Goal: Communication & Community: Answer question/provide support

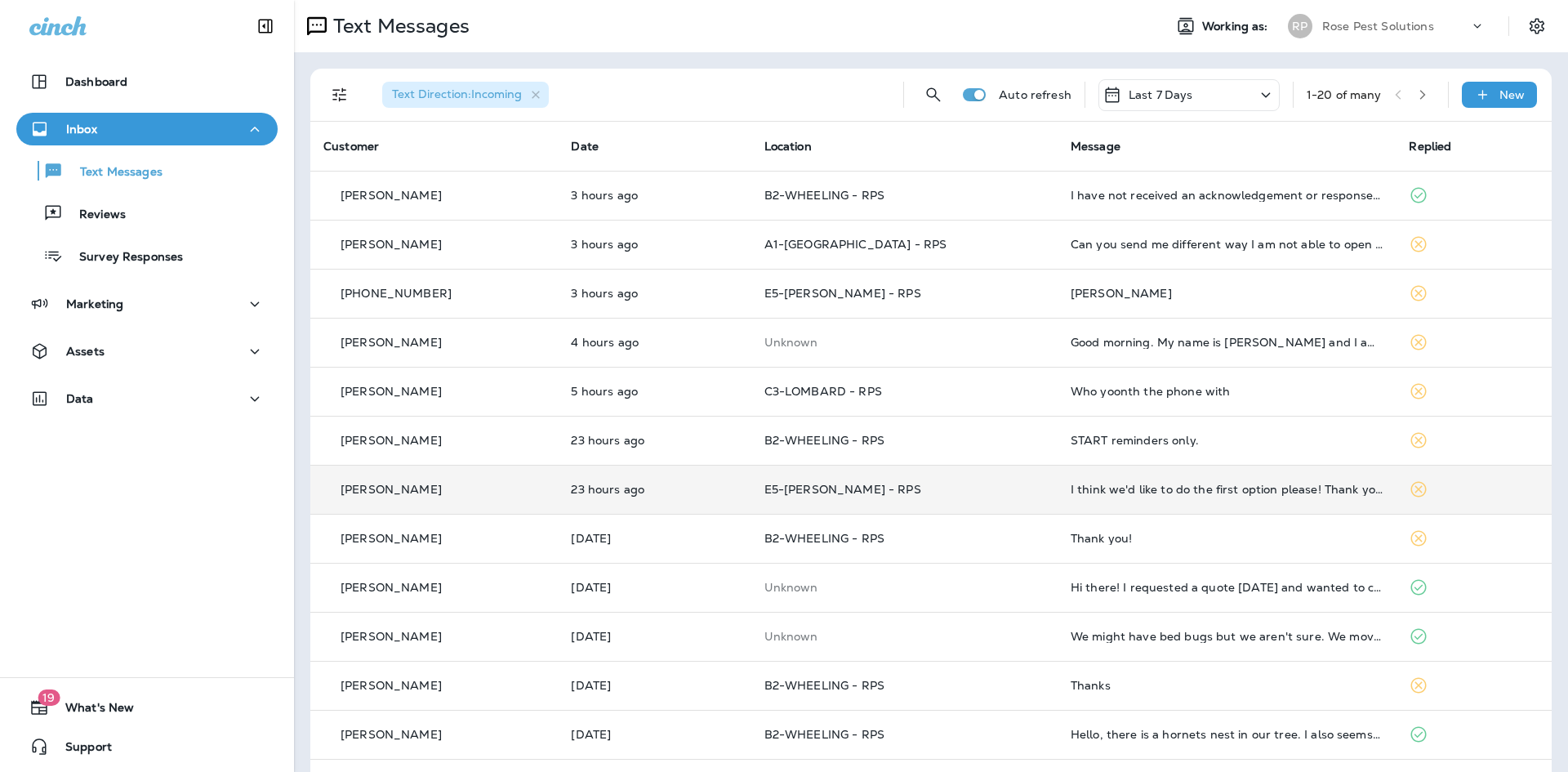
click at [1089, 483] on div "I think we'd like to do the first option please! Thank you!" at bounding box center [1227, 489] width 313 height 13
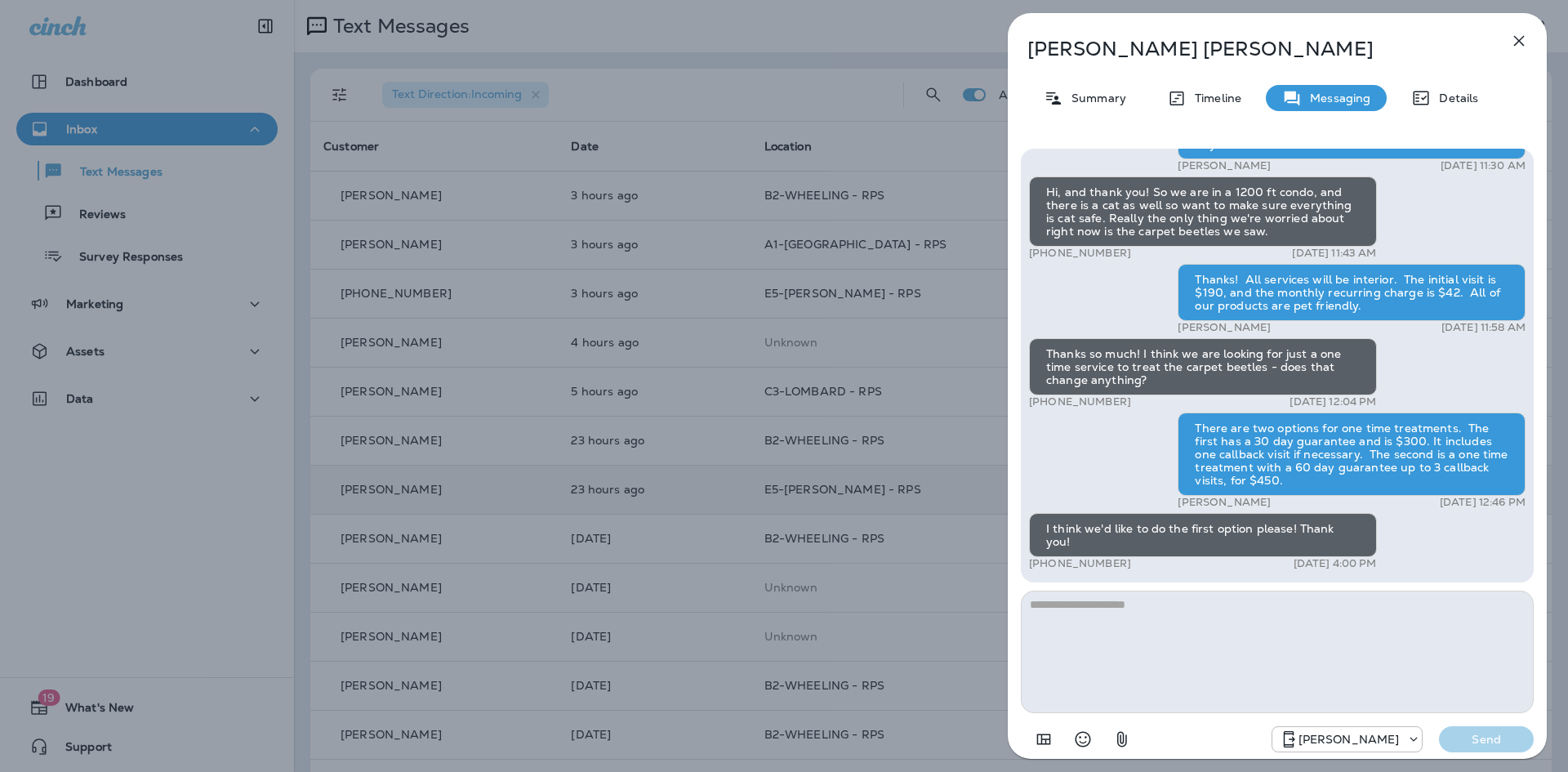
click at [1247, 621] on textarea at bounding box center [1277, 652] width 513 height 123
click at [1100, 95] on p "Summary" at bounding box center [1095, 98] width 63 height 13
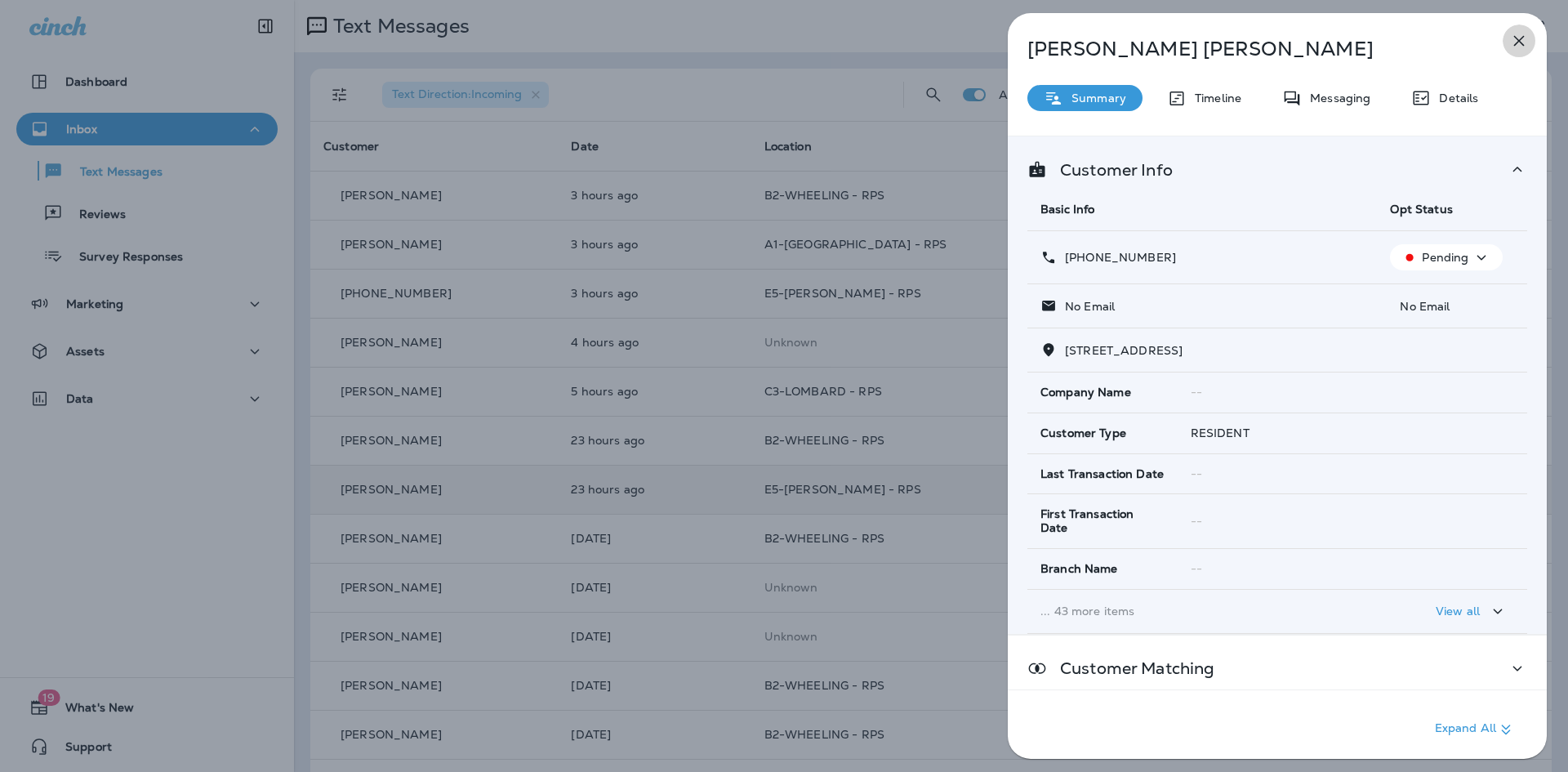
click at [1518, 40] on icon "button" at bounding box center [1519, 42] width 11 height 11
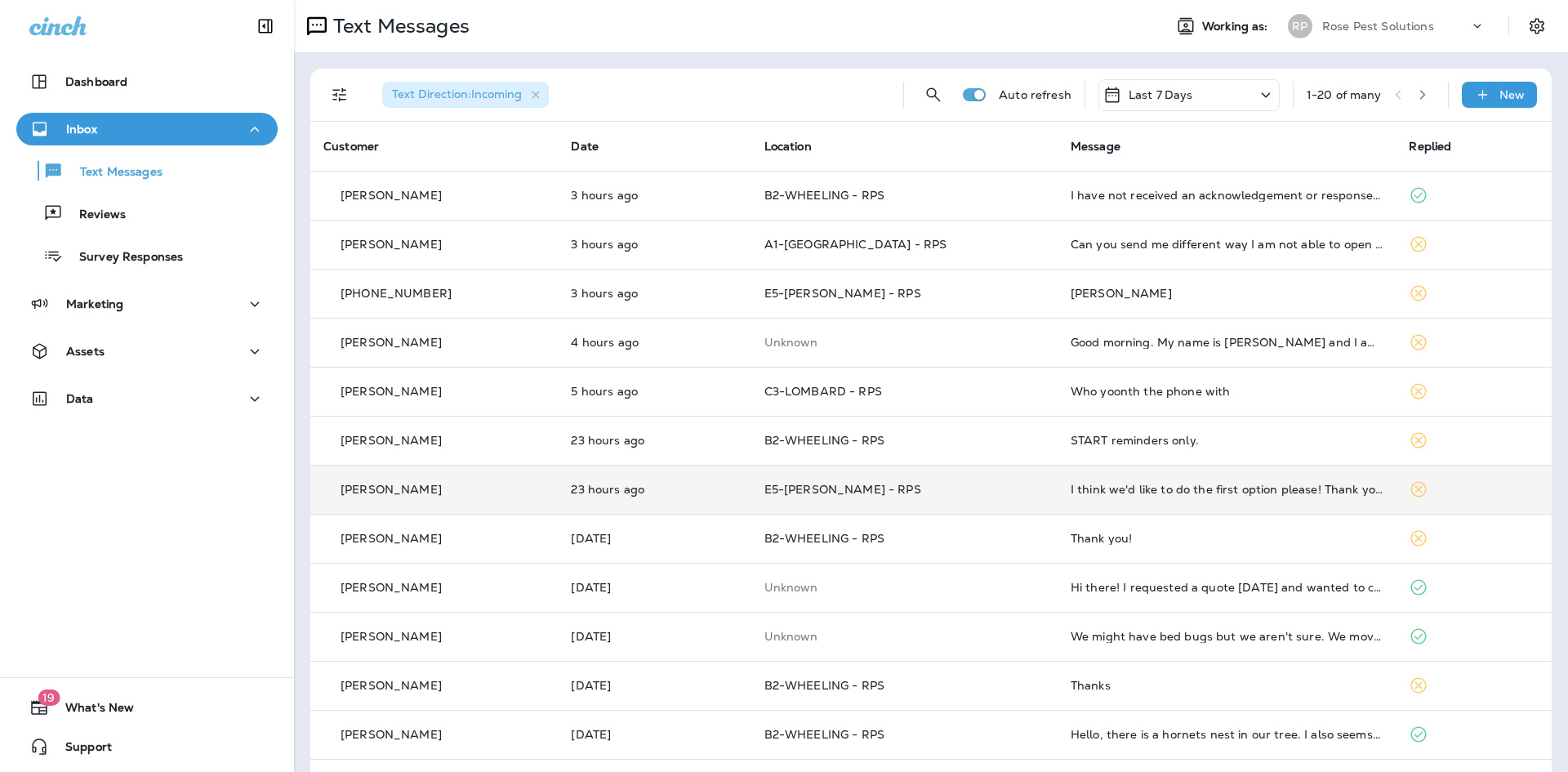
click at [1120, 485] on div "I think we'd like to do the first option please! Thank you!" at bounding box center [1227, 489] width 313 height 13
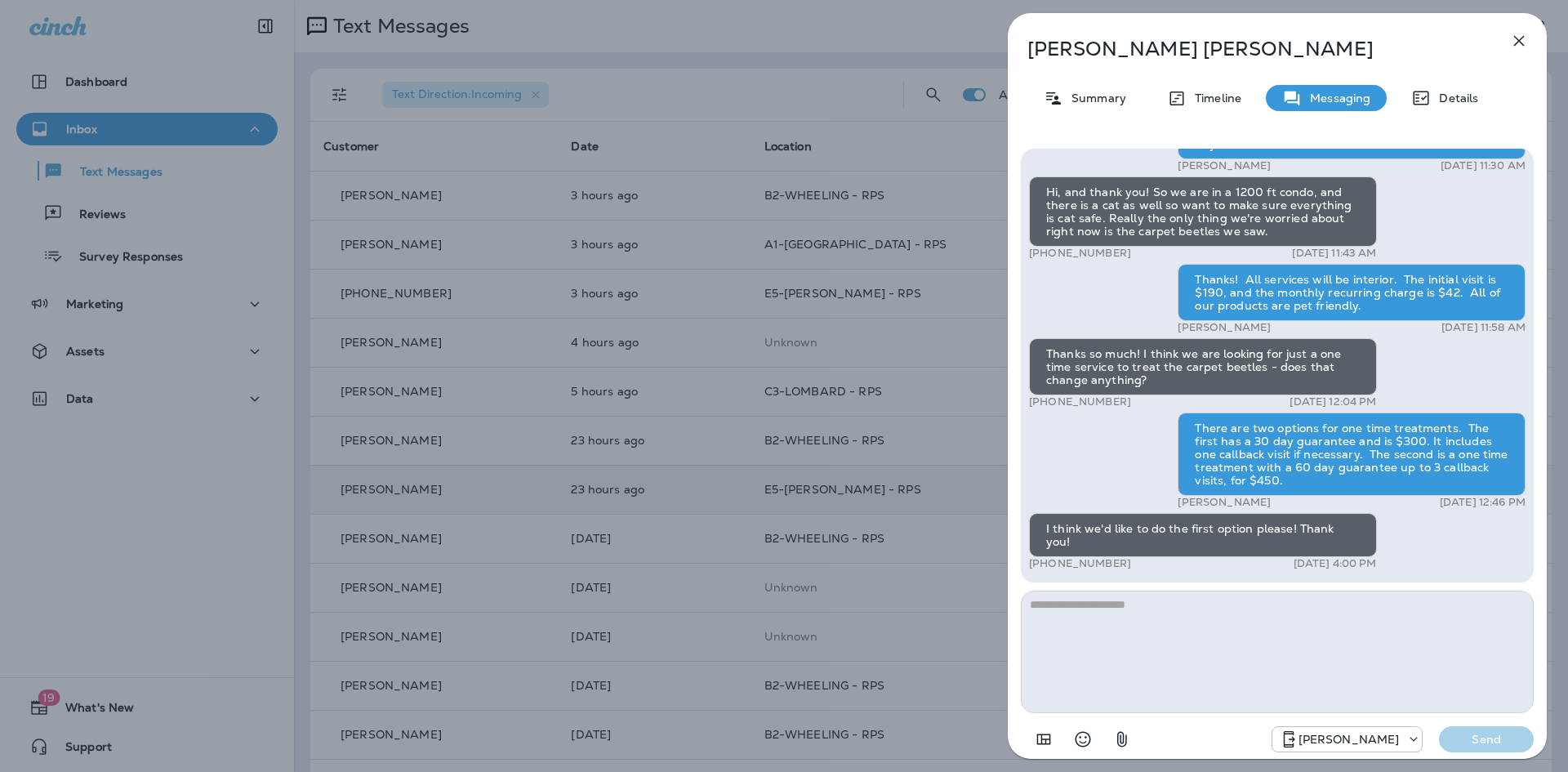
drag, startPoint x: 1153, startPoint y: 640, endPoint x: 1535, endPoint y: 692, distance: 385.5
click at [1173, 637] on textarea at bounding box center [1277, 652] width 513 height 123
type textarea "**********"
click at [1455, 737] on p "Send" at bounding box center [1487, 739] width 69 height 14
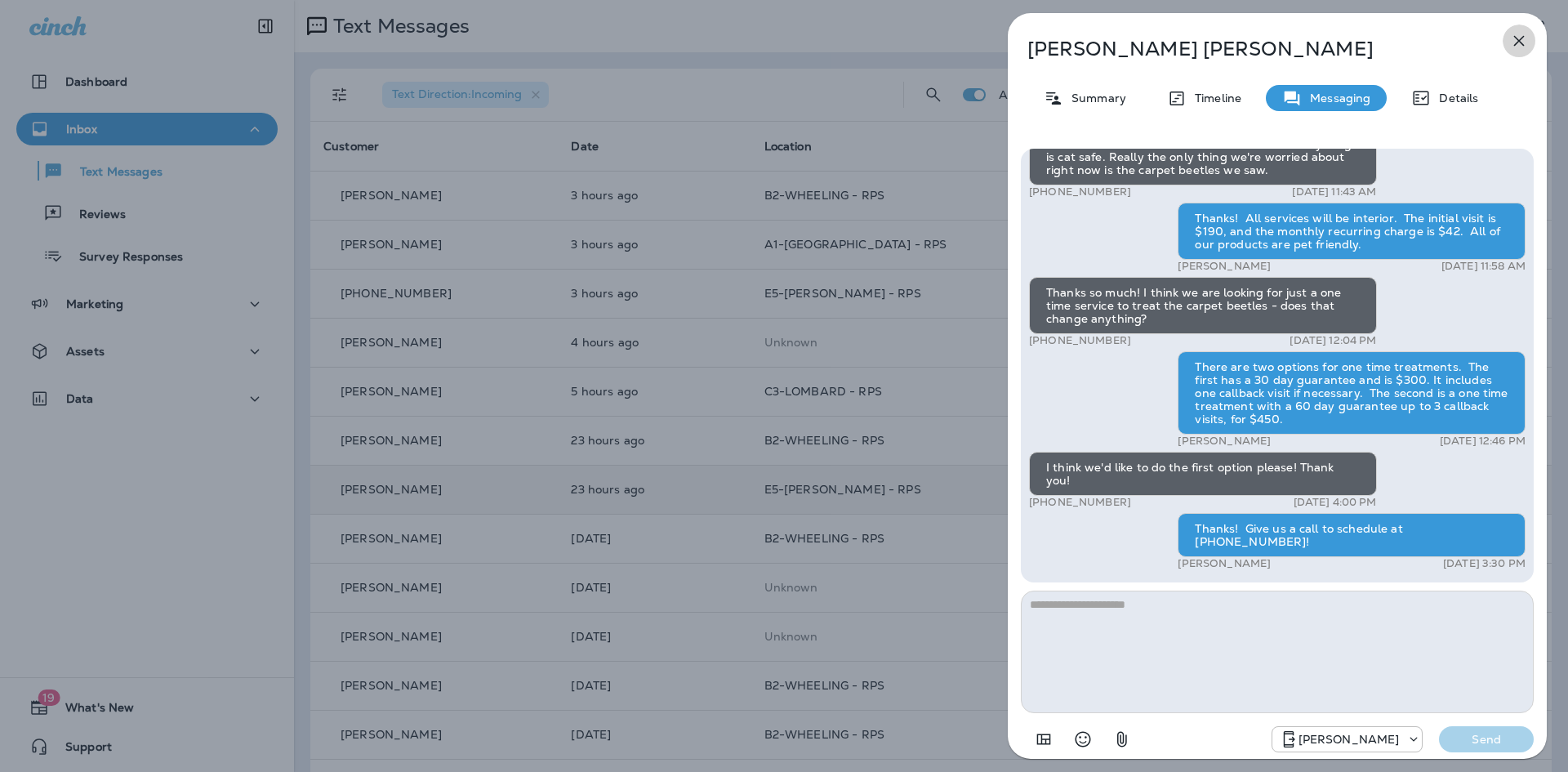
click at [1514, 34] on icon "button" at bounding box center [1519, 41] width 20 height 20
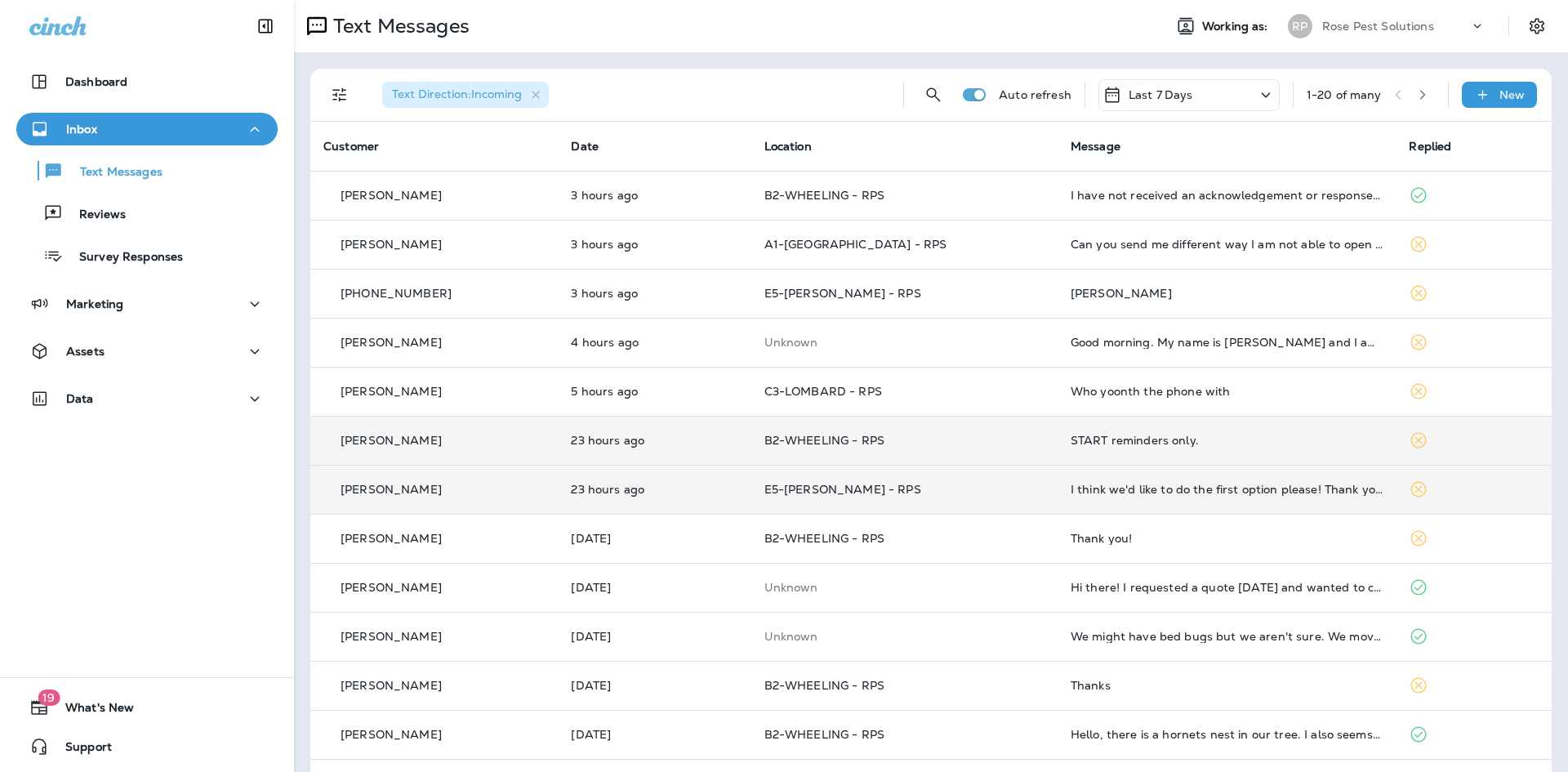
click at [1155, 442] on div "START reminders only." at bounding box center [1227, 440] width 313 height 13
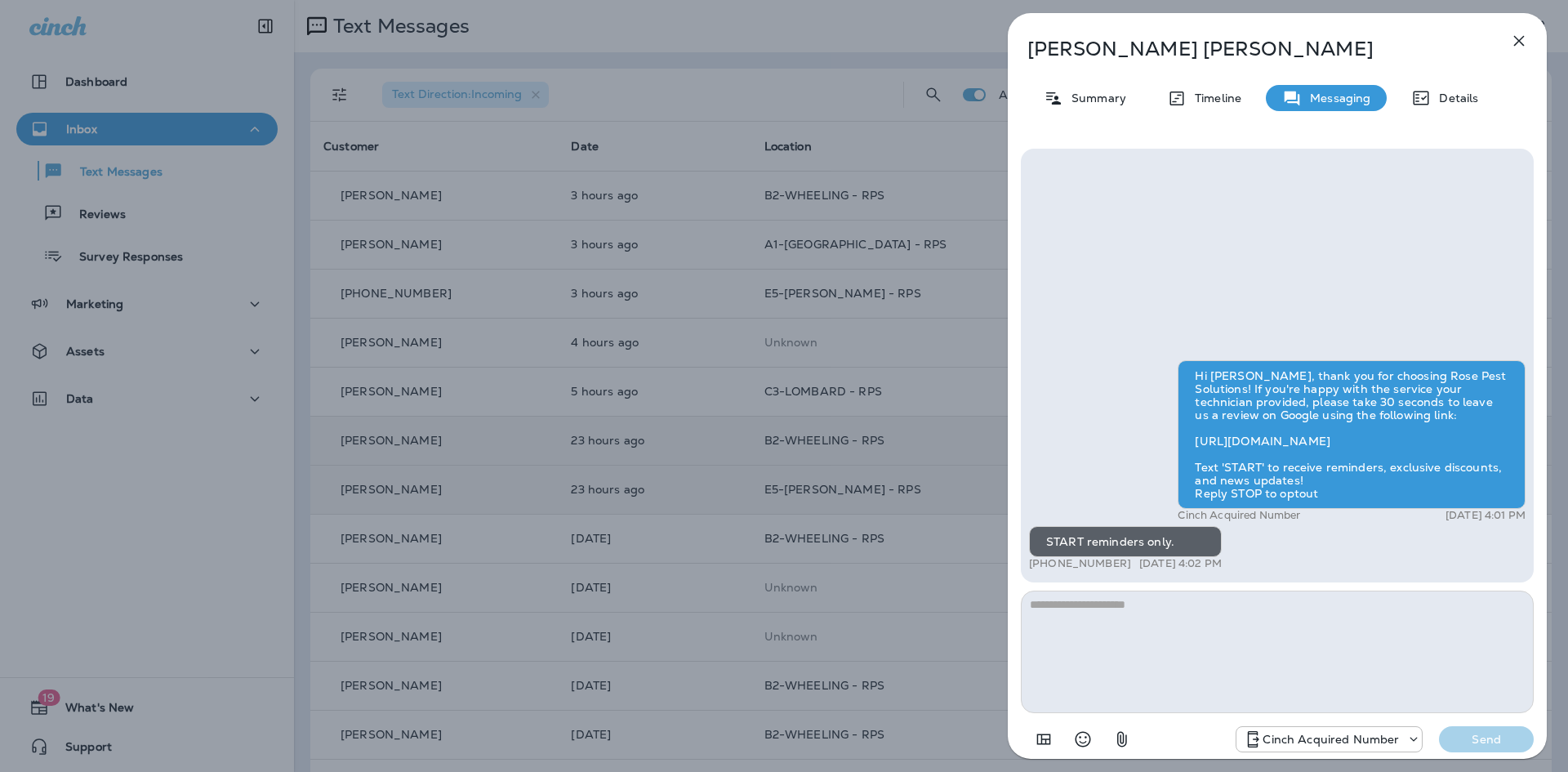
click at [1514, 34] on icon "button" at bounding box center [1519, 41] width 20 height 20
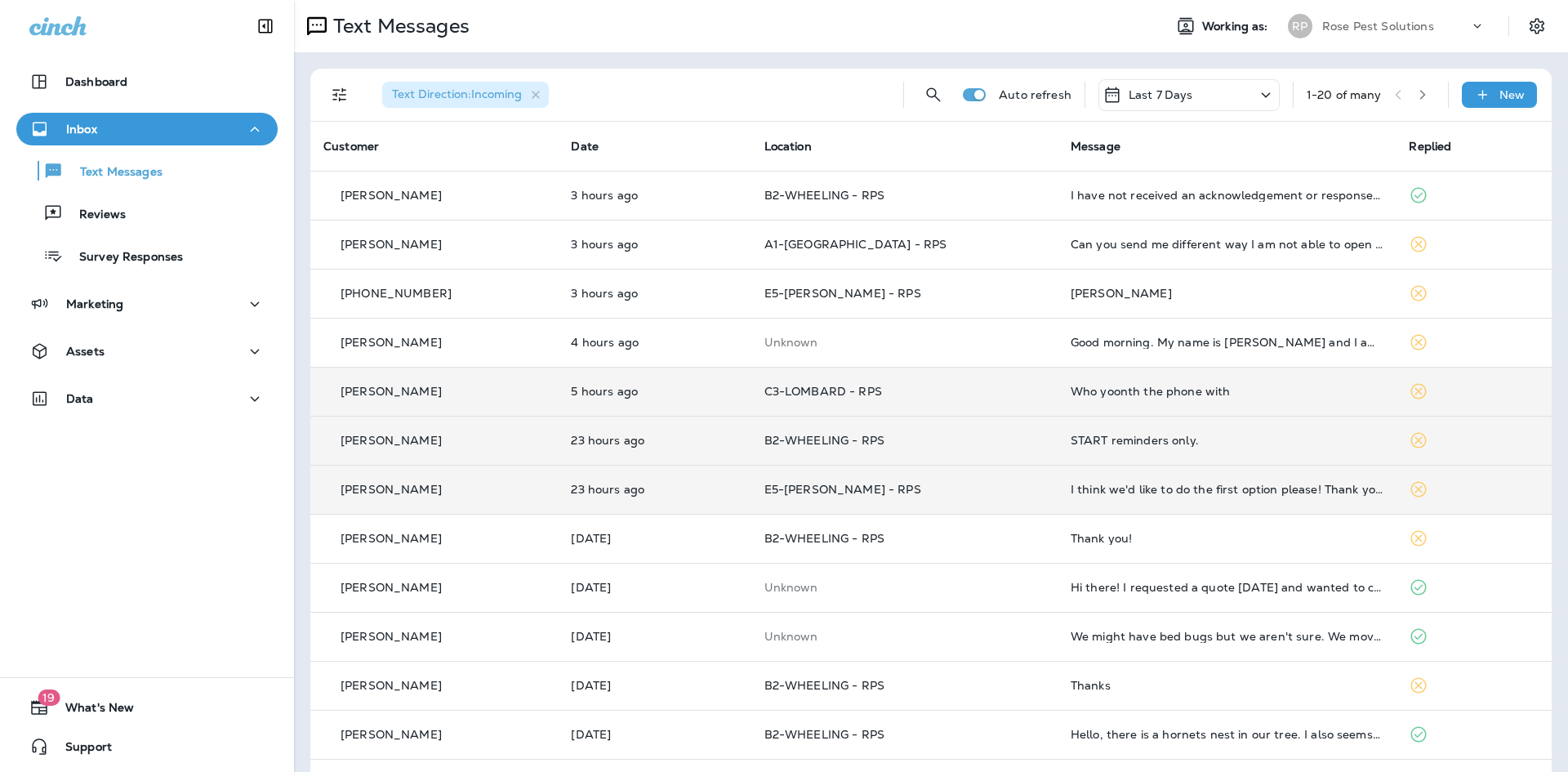
click at [1093, 386] on div "Who yoonth the phone with" at bounding box center [1227, 391] width 313 height 13
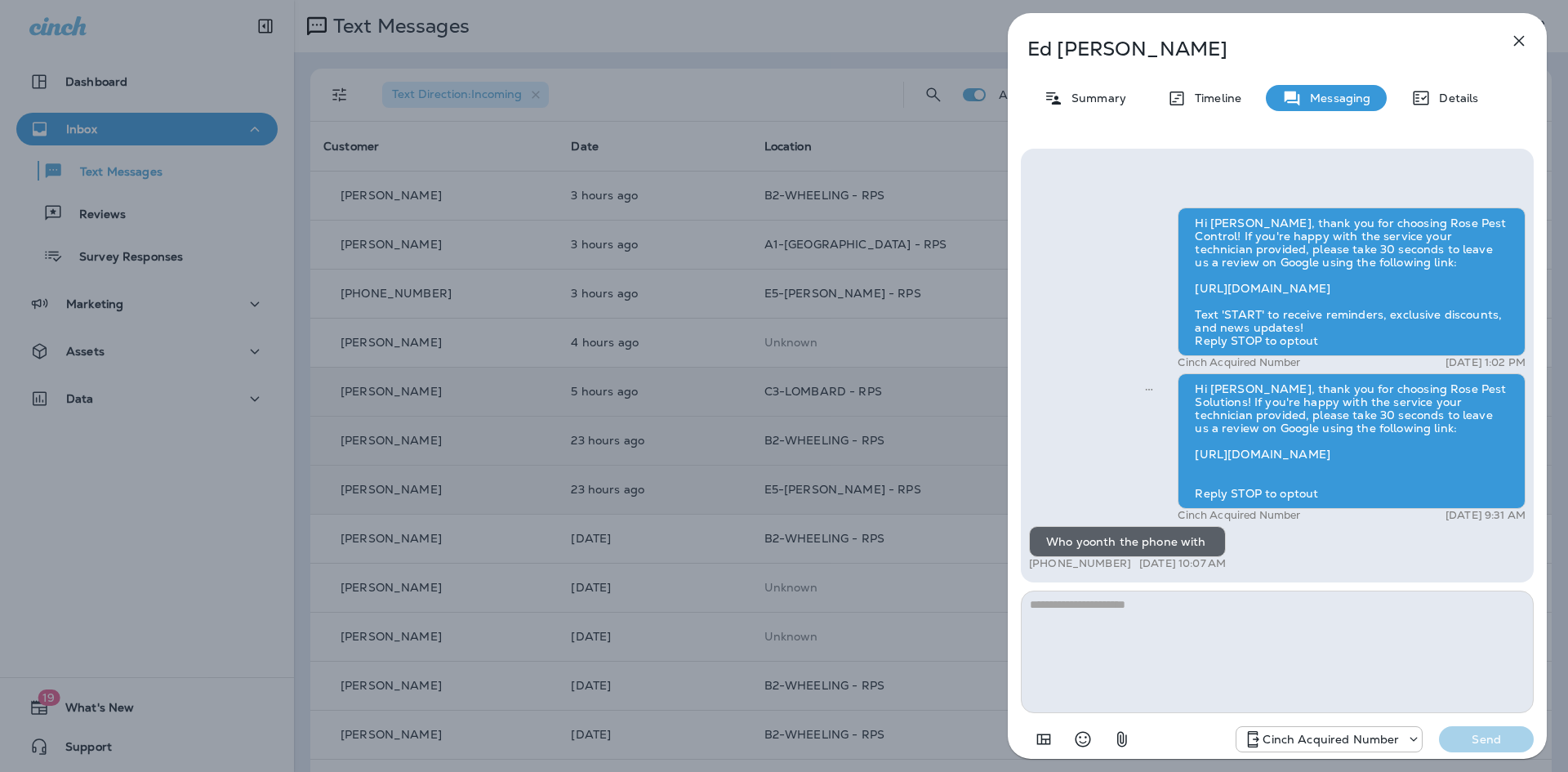
click at [1517, 38] on icon "button" at bounding box center [1519, 41] width 20 height 20
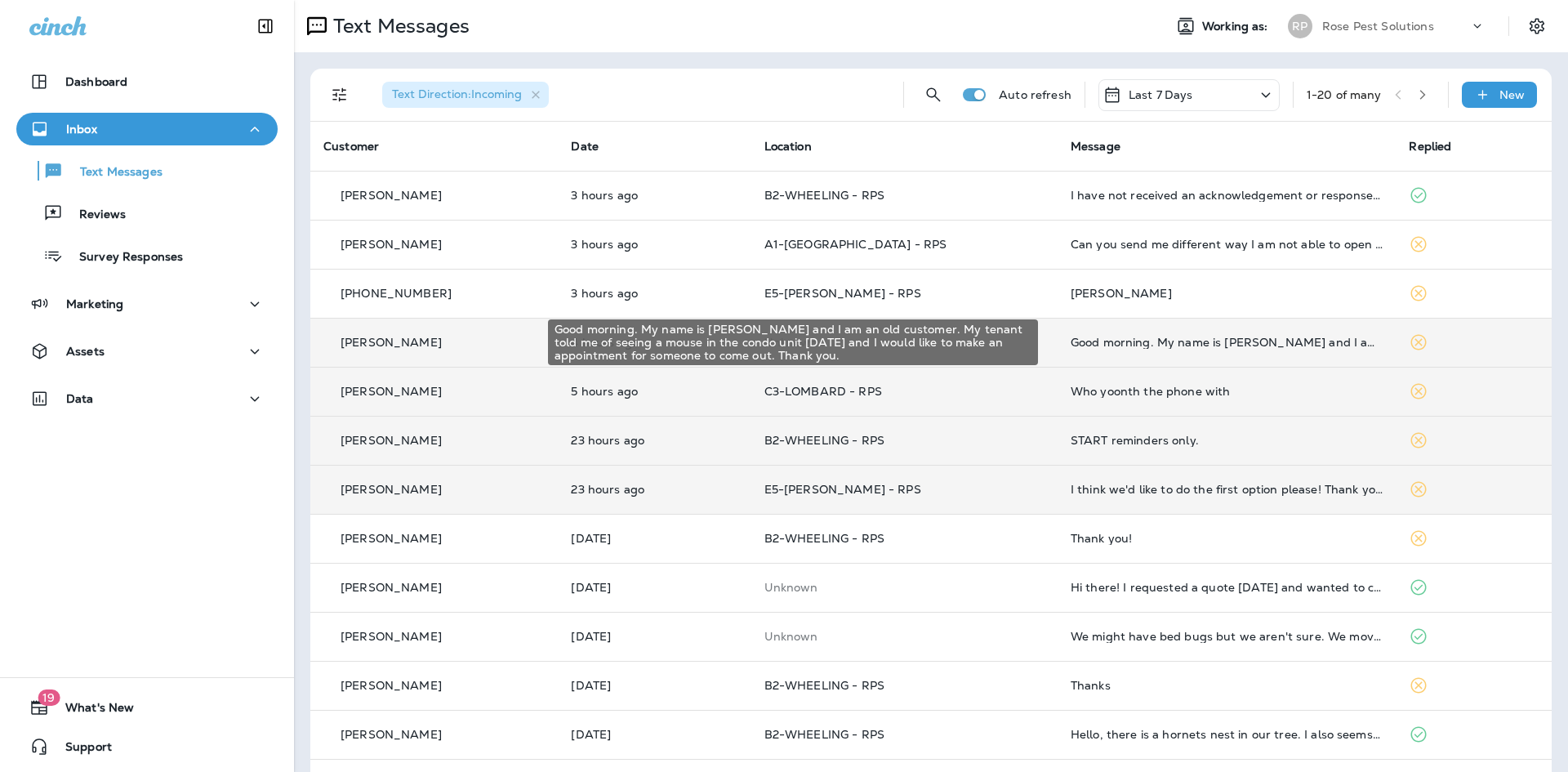
click at [1132, 346] on div "Good morning. My name is [PERSON_NAME] and I am an old customer. My tenant told…" at bounding box center [1227, 342] width 313 height 13
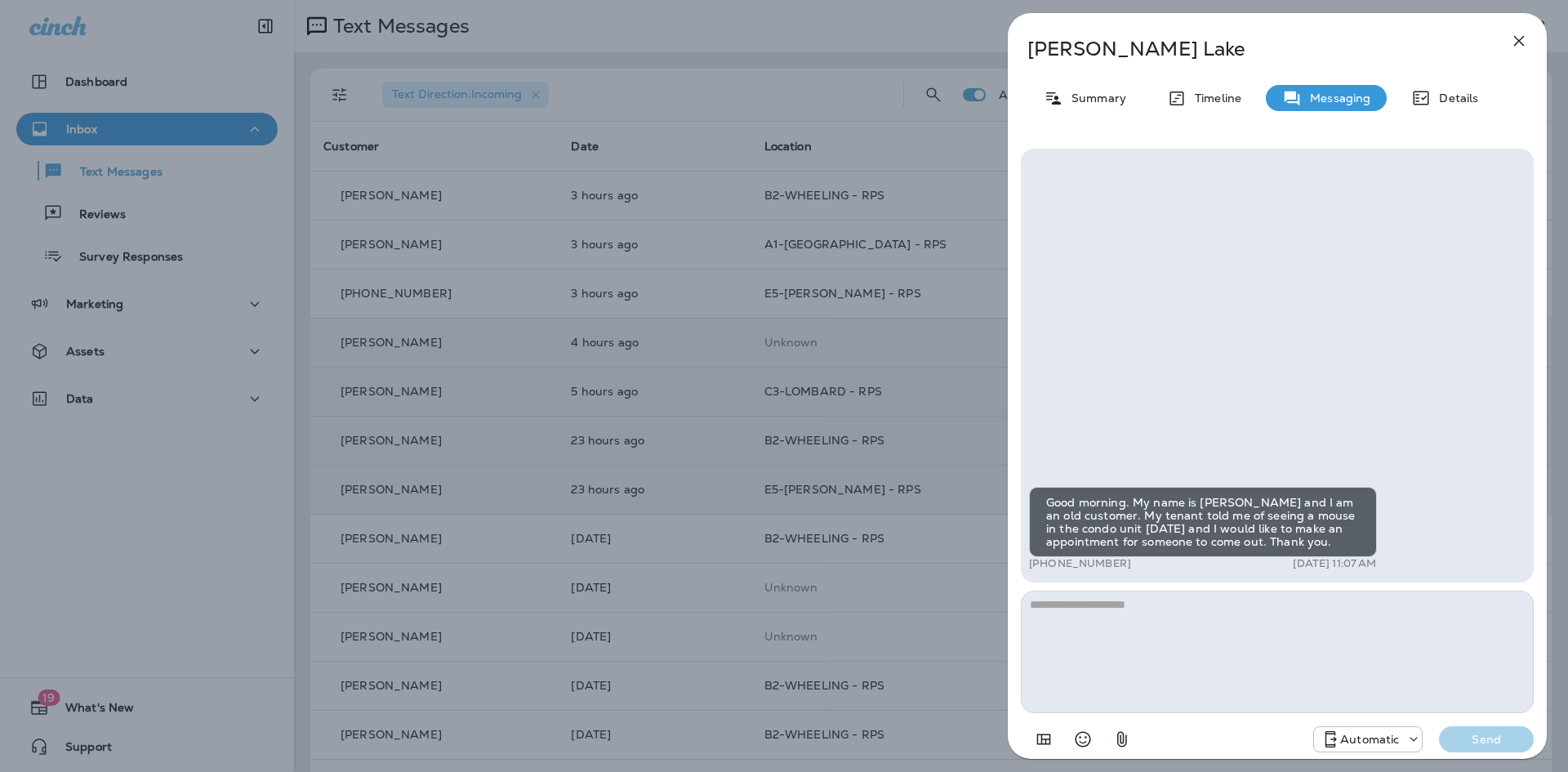
click at [1526, 36] on icon "button" at bounding box center [1519, 41] width 20 height 20
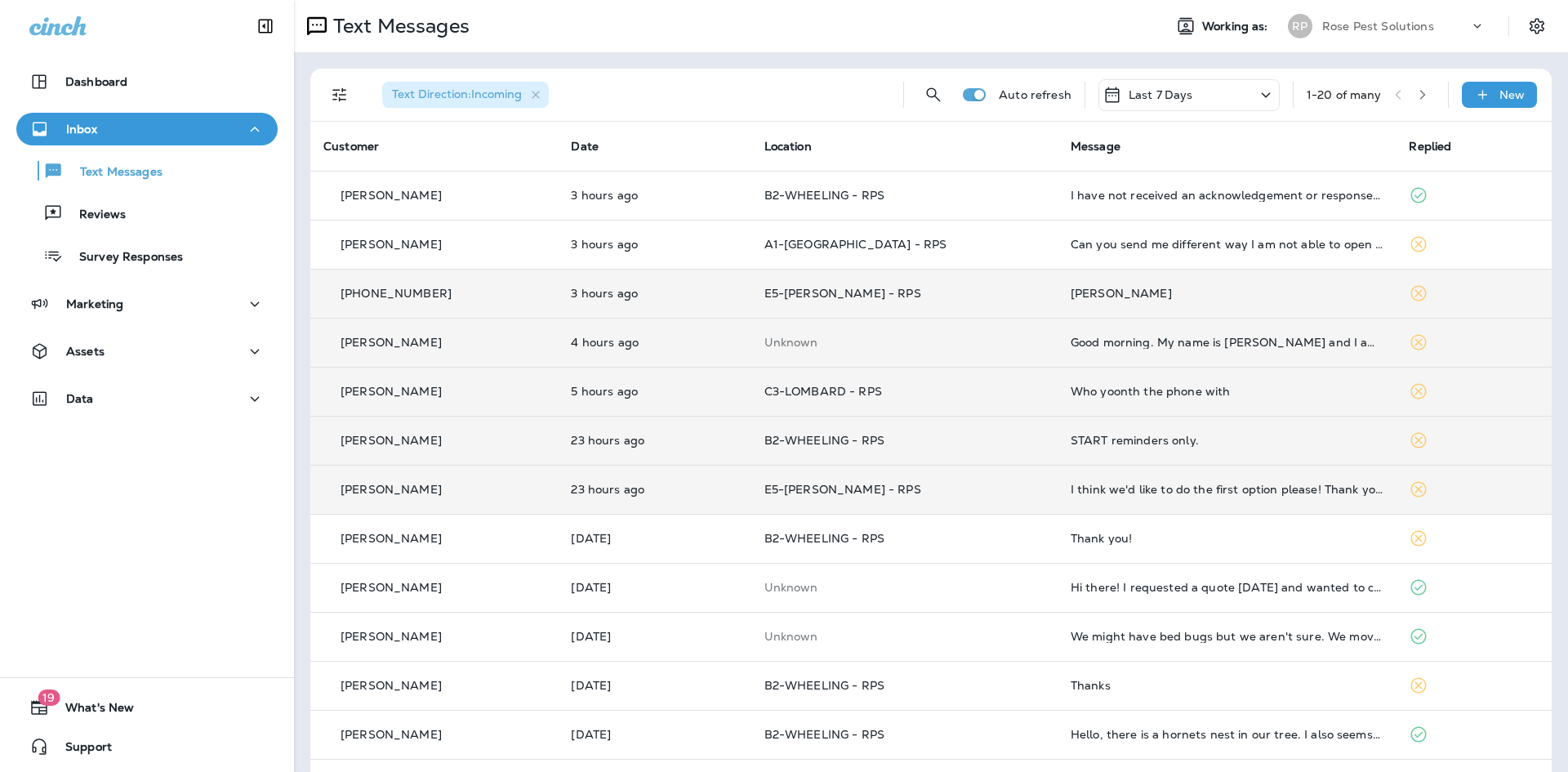
click at [1090, 293] on div "[PERSON_NAME]" at bounding box center [1227, 293] width 313 height 13
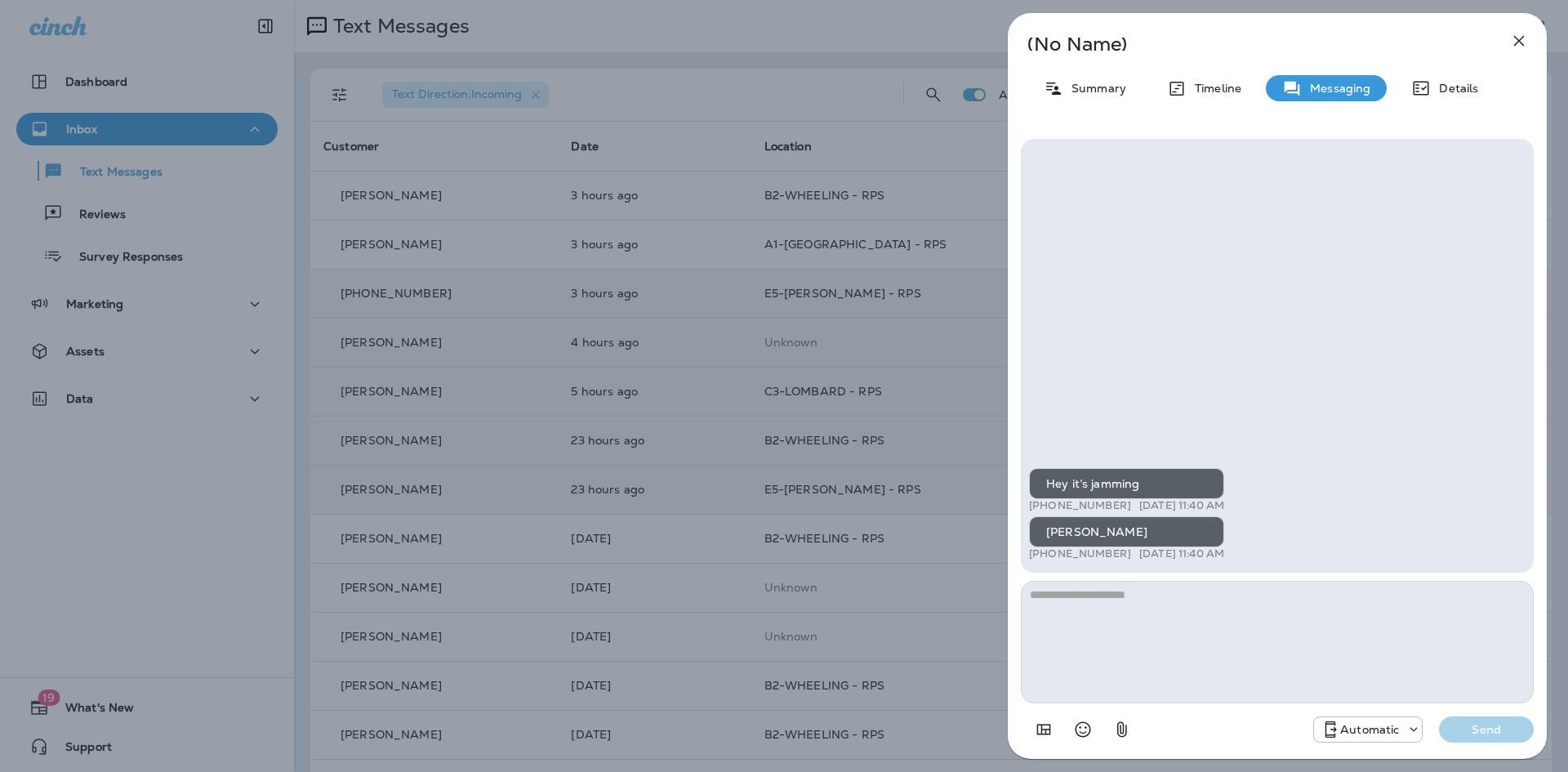
click at [1162, 637] on textarea at bounding box center [1277, 642] width 513 height 123
type textarea "**********"
click at [1461, 726] on p "Send" at bounding box center [1487, 730] width 69 height 14
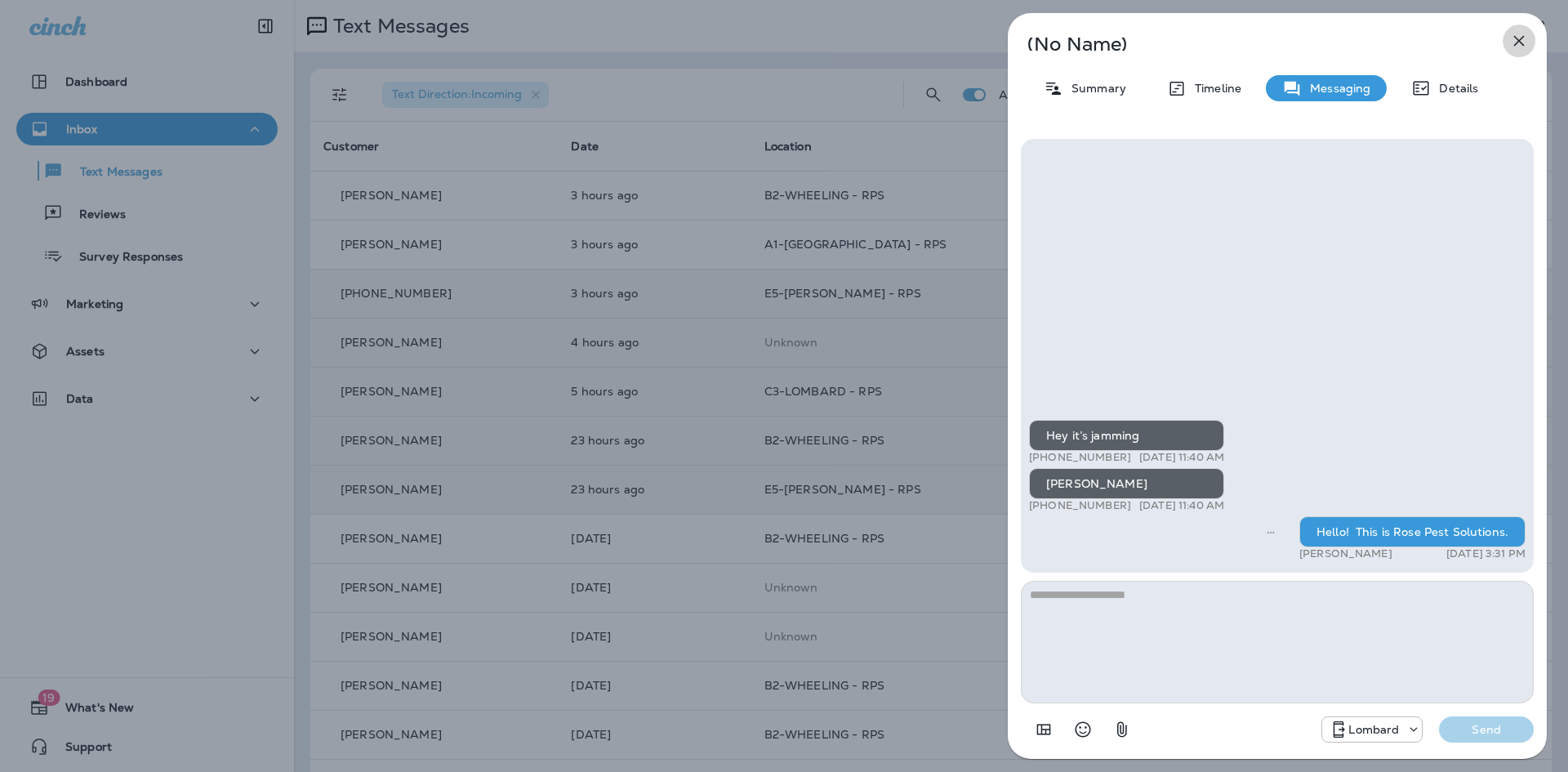
click at [1522, 34] on icon "button" at bounding box center [1519, 41] width 20 height 20
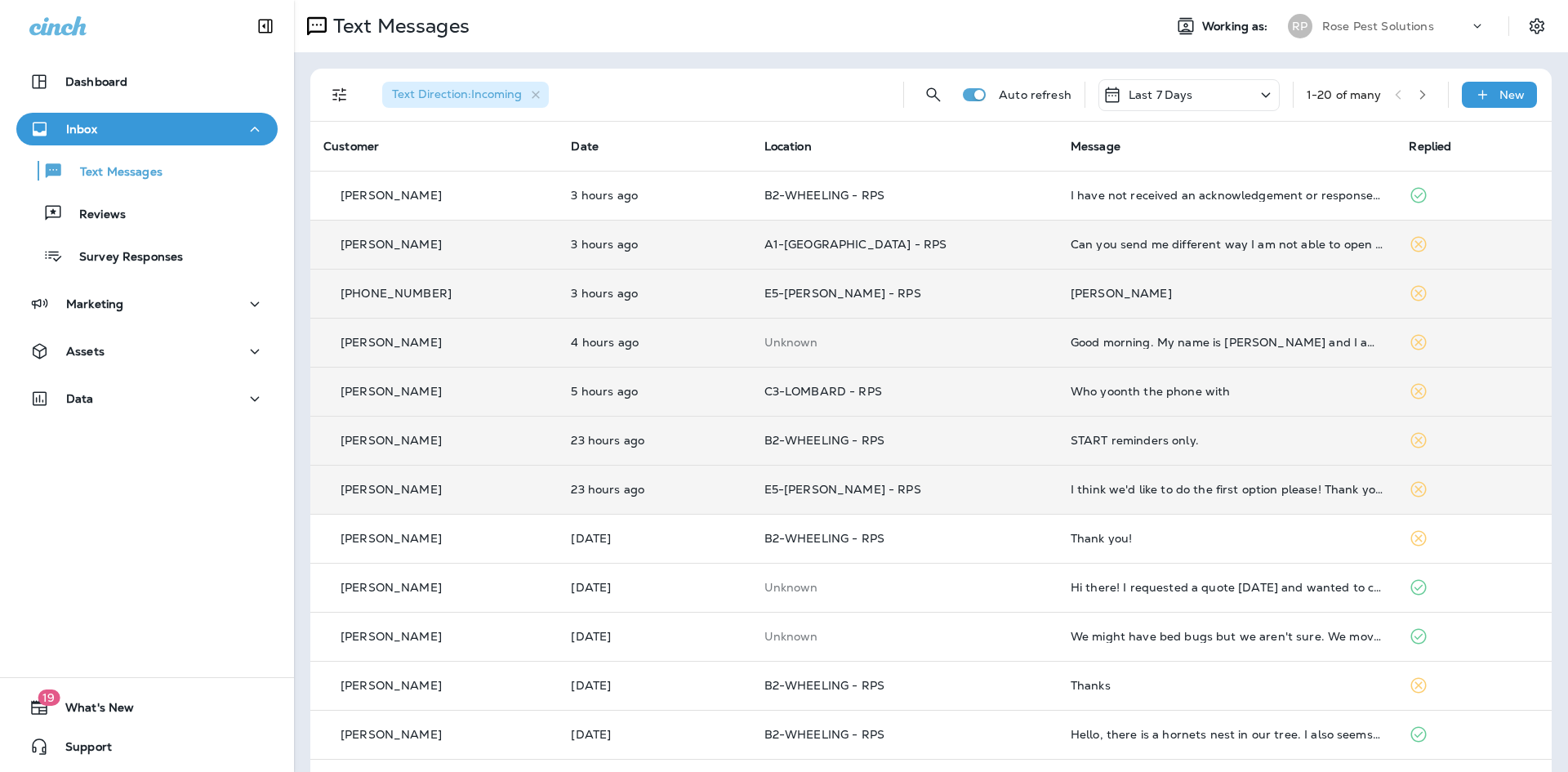
click at [1145, 242] on div "Can you send me different way I am not able to open it" at bounding box center [1227, 244] width 313 height 13
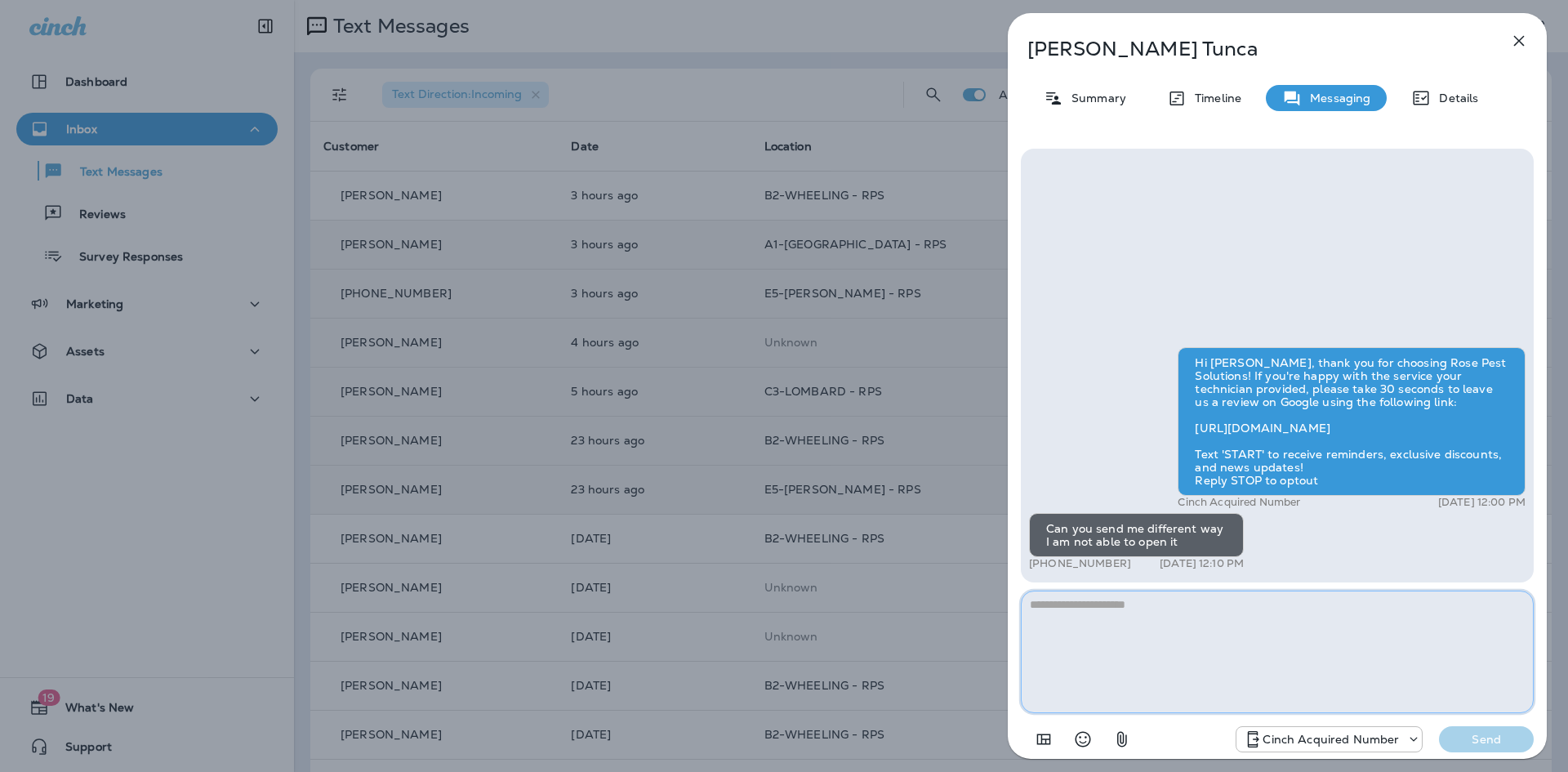
click at [1113, 640] on textarea at bounding box center [1277, 652] width 513 height 123
type textarea "**********"
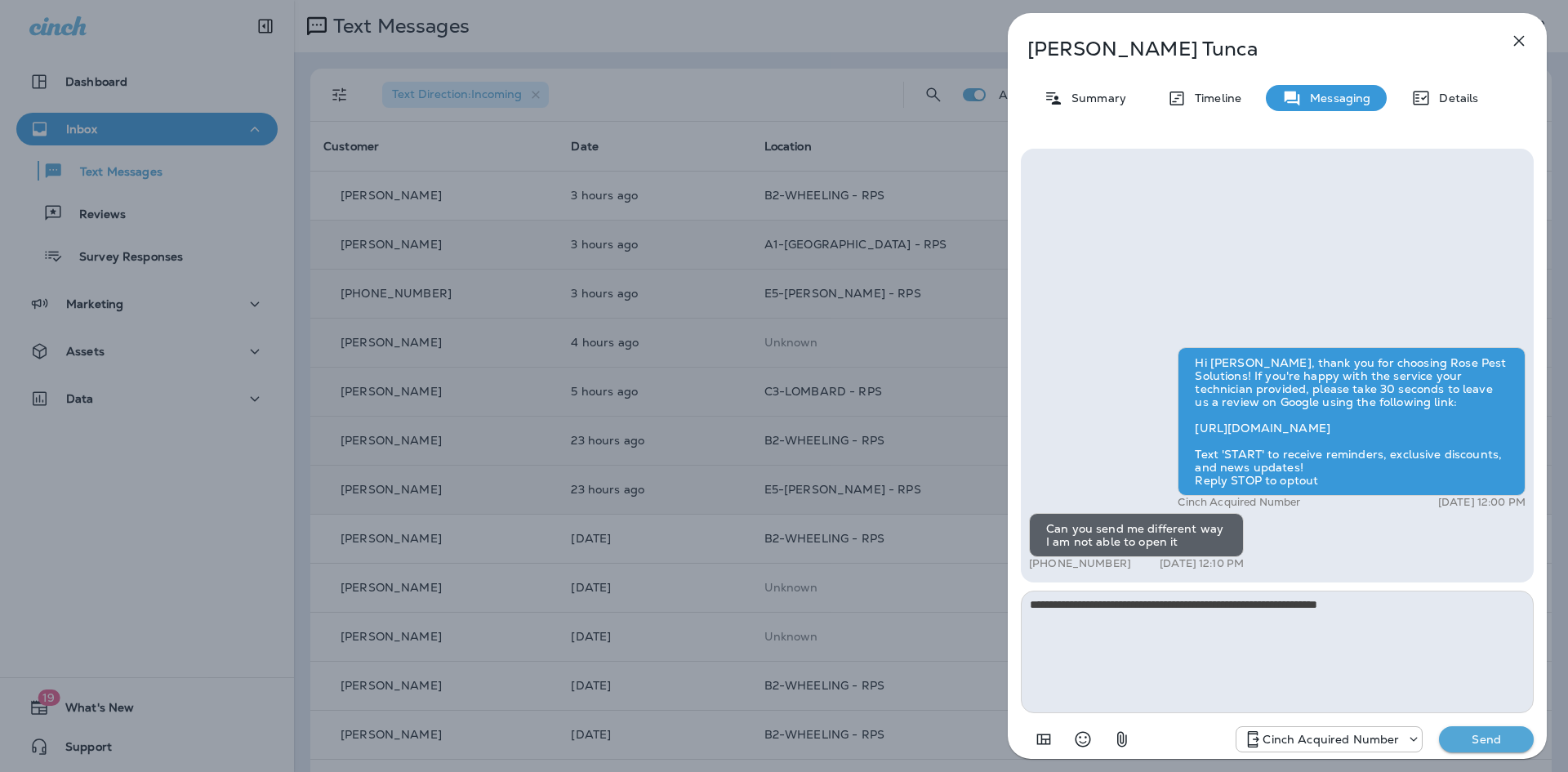
click at [1480, 741] on p "Send" at bounding box center [1487, 739] width 69 height 14
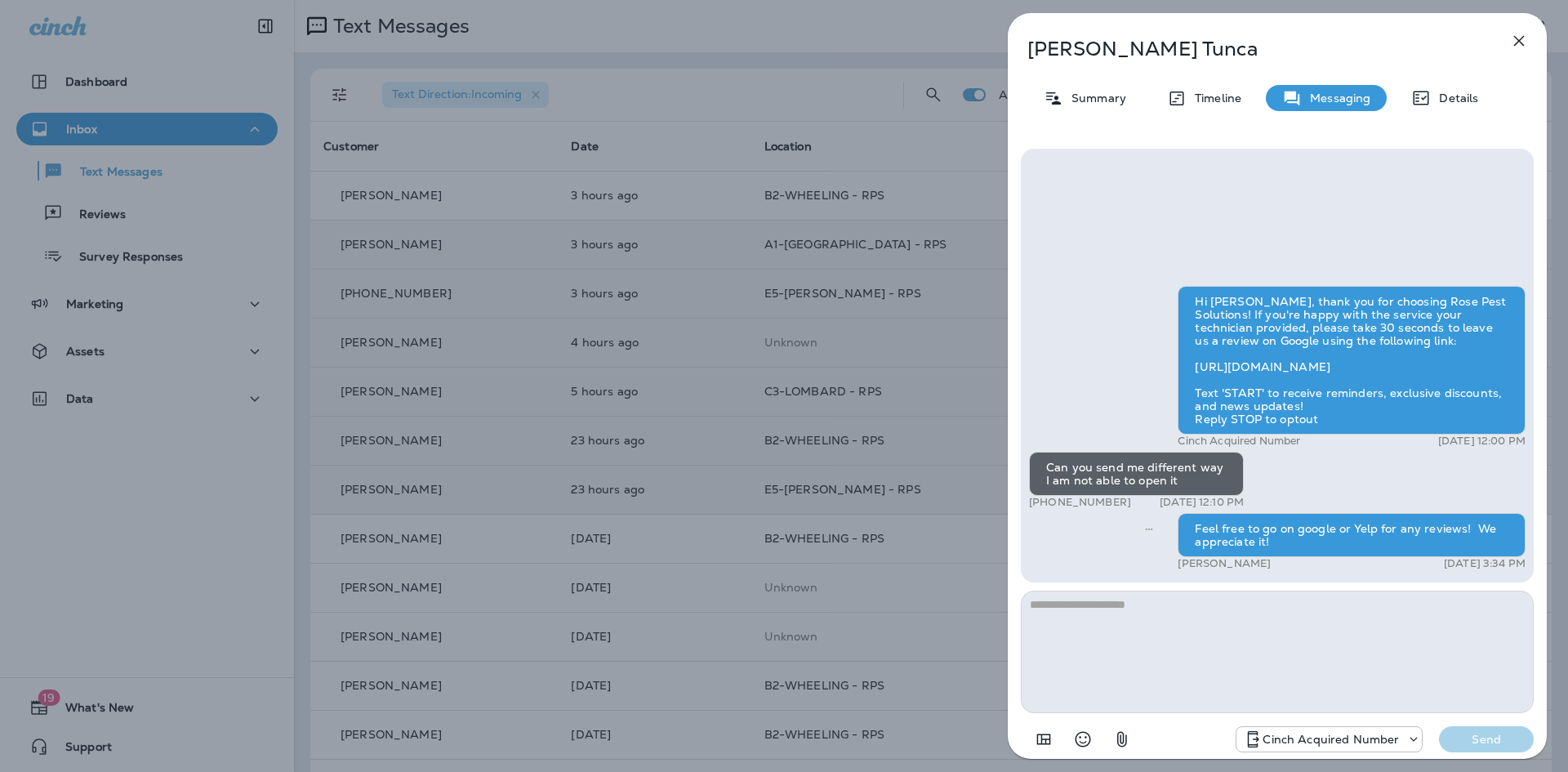
click at [1519, 40] on icon "button" at bounding box center [1519, 42] width 11 height 11
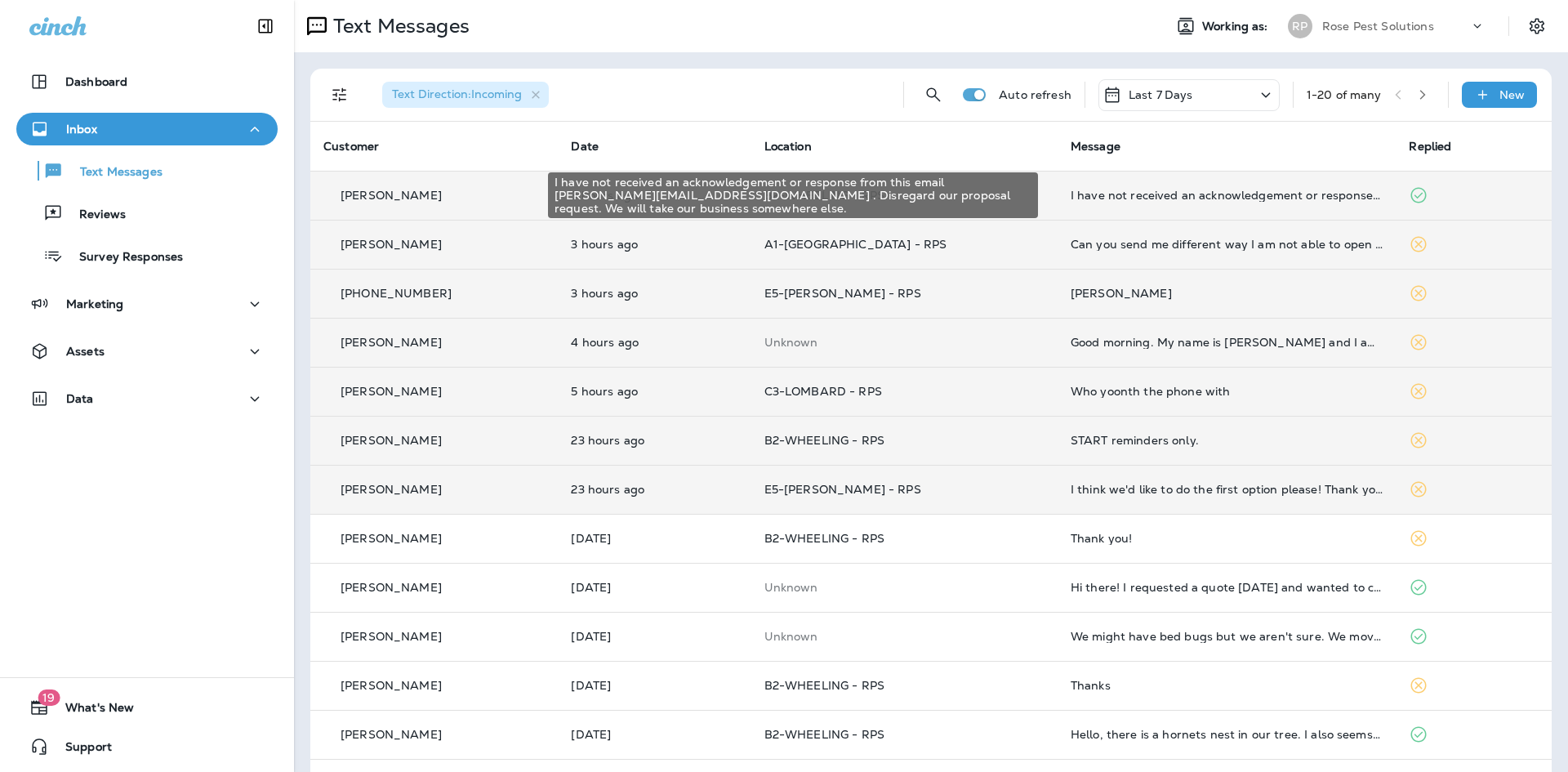
click at [1176, 199] on div "I have not received an acknowledgement or response from this email [PERSON_NAME…" at bounding box center [1227, 195] width 313 height 13
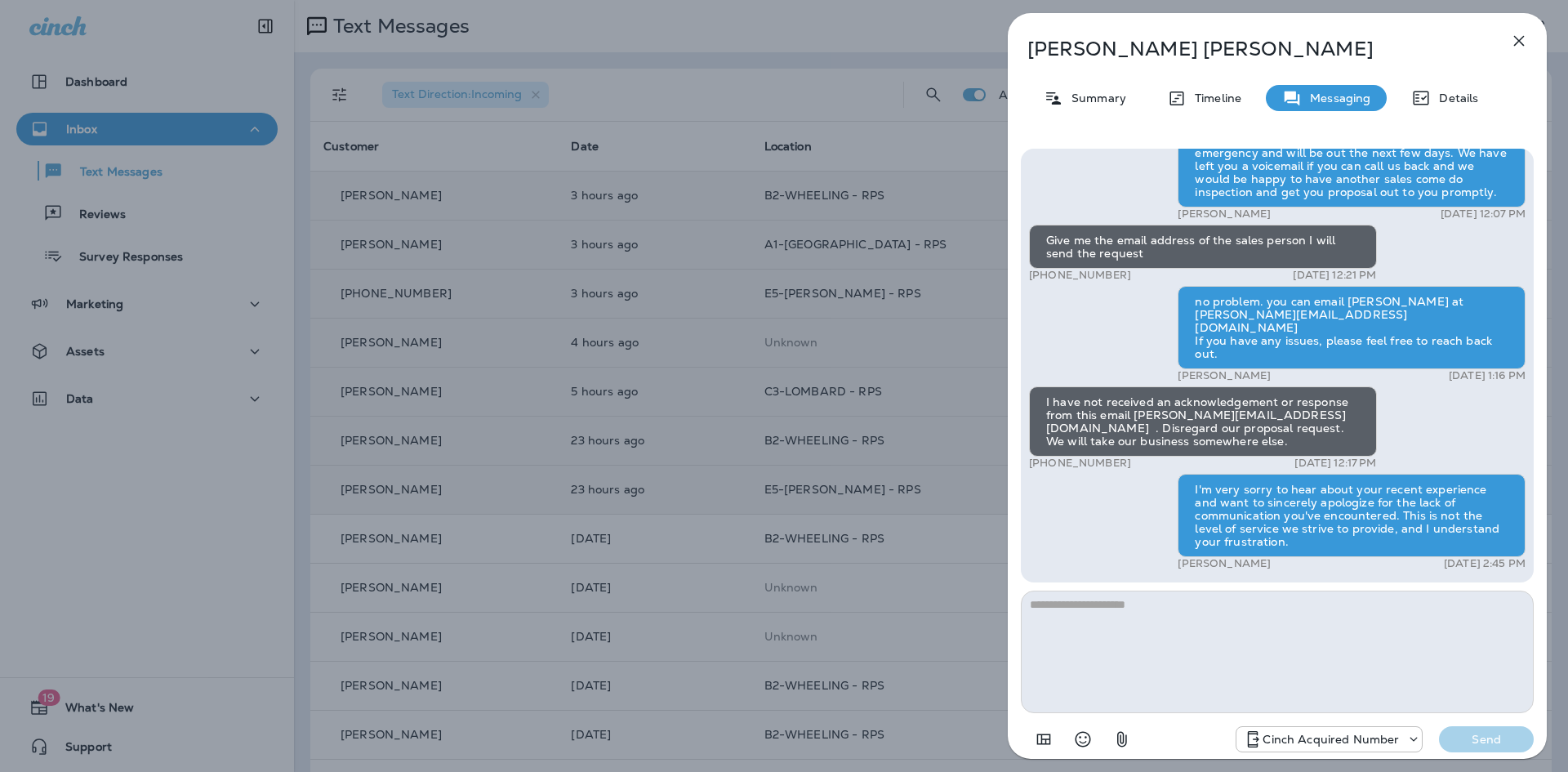
click at [1521, 42] on icon "button" at bounding box center [1519, 42] width 11 height 11
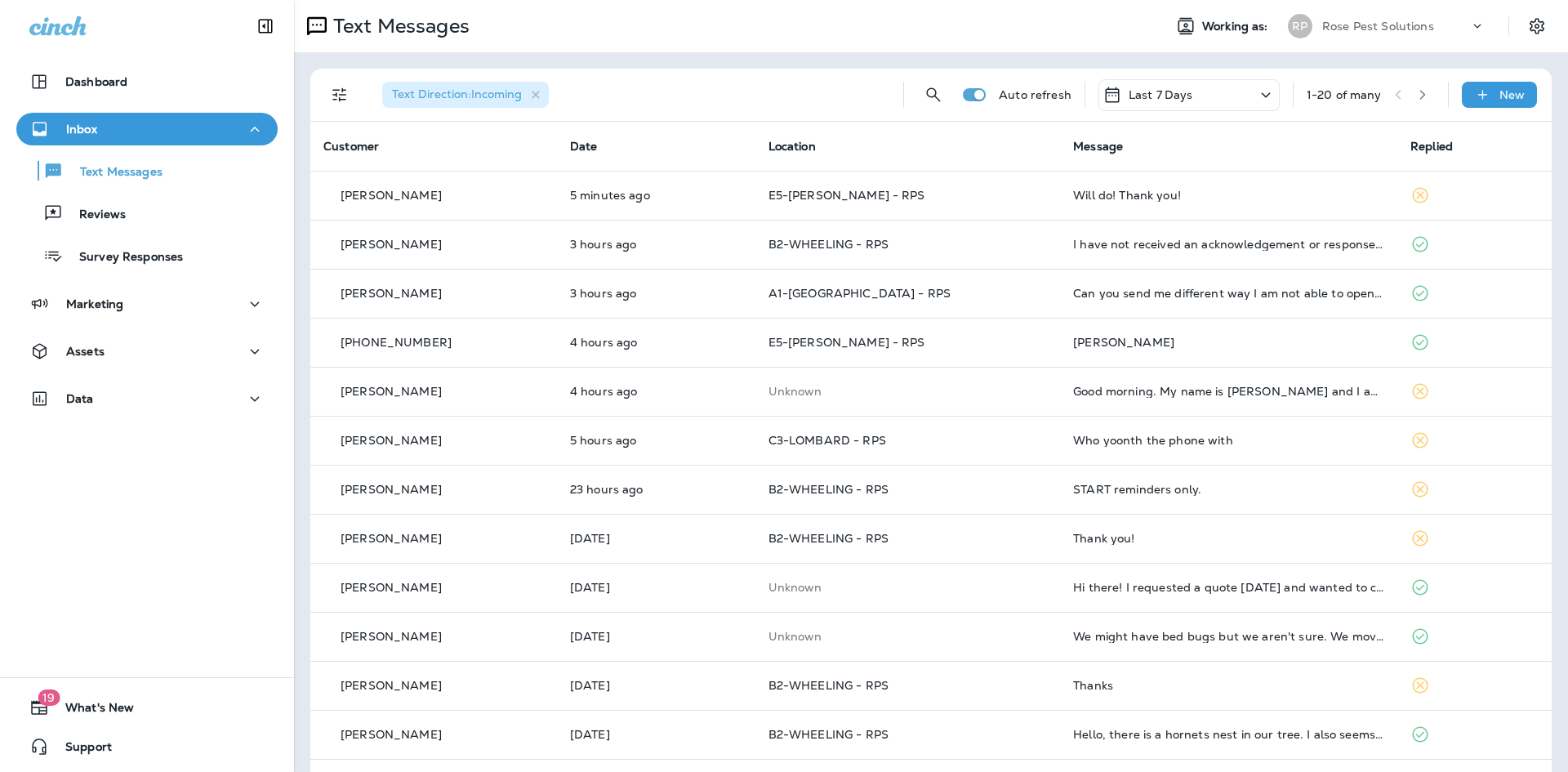
click at [1372, 25] on p "Rose Pest Solutions" at bounding box center [1378, 26] width 112 height 13
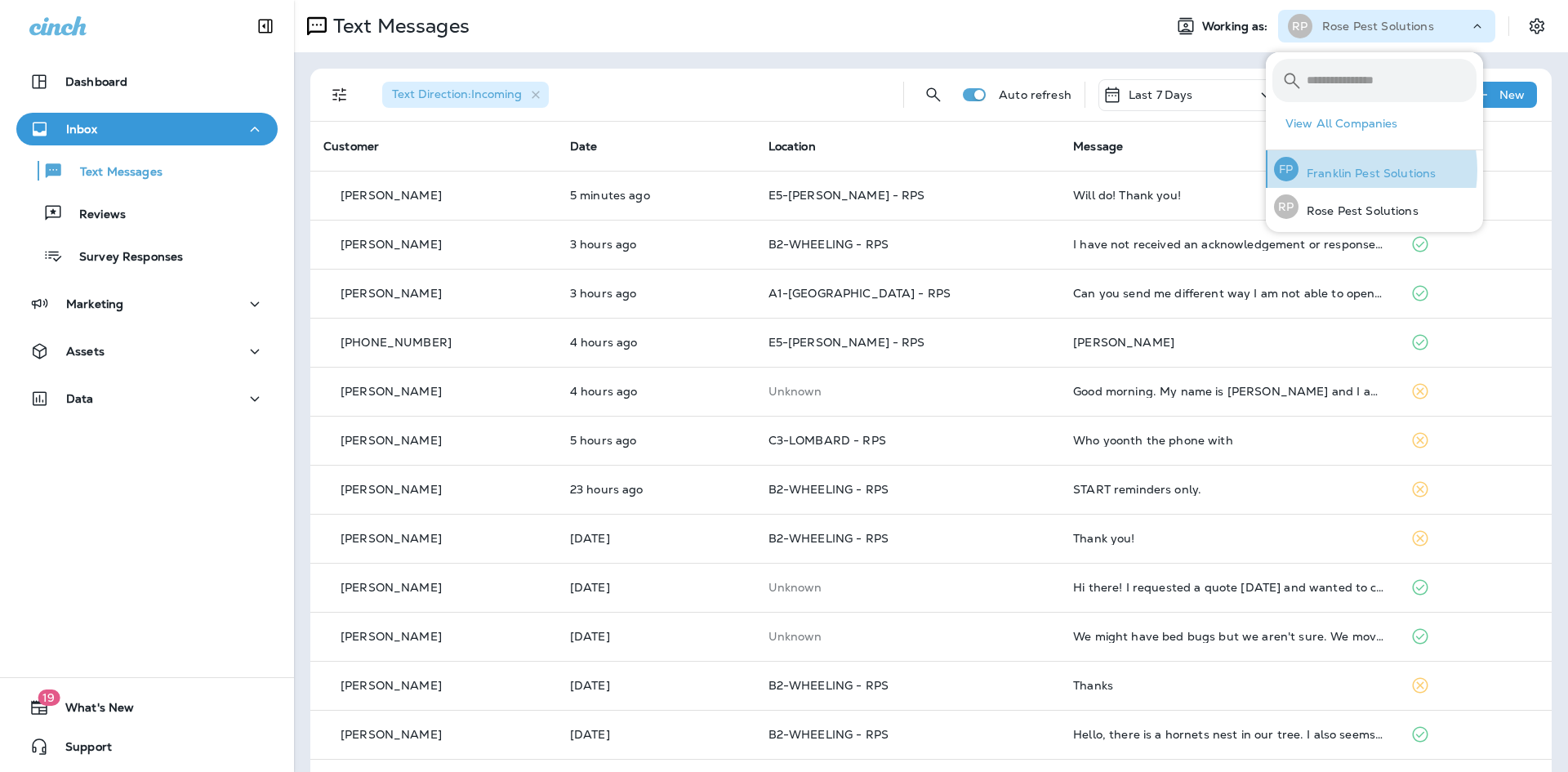
click at [1342, 170] on p "Franklin Pest Solutions" at bounding box center [1368, 173] width 137 height 13
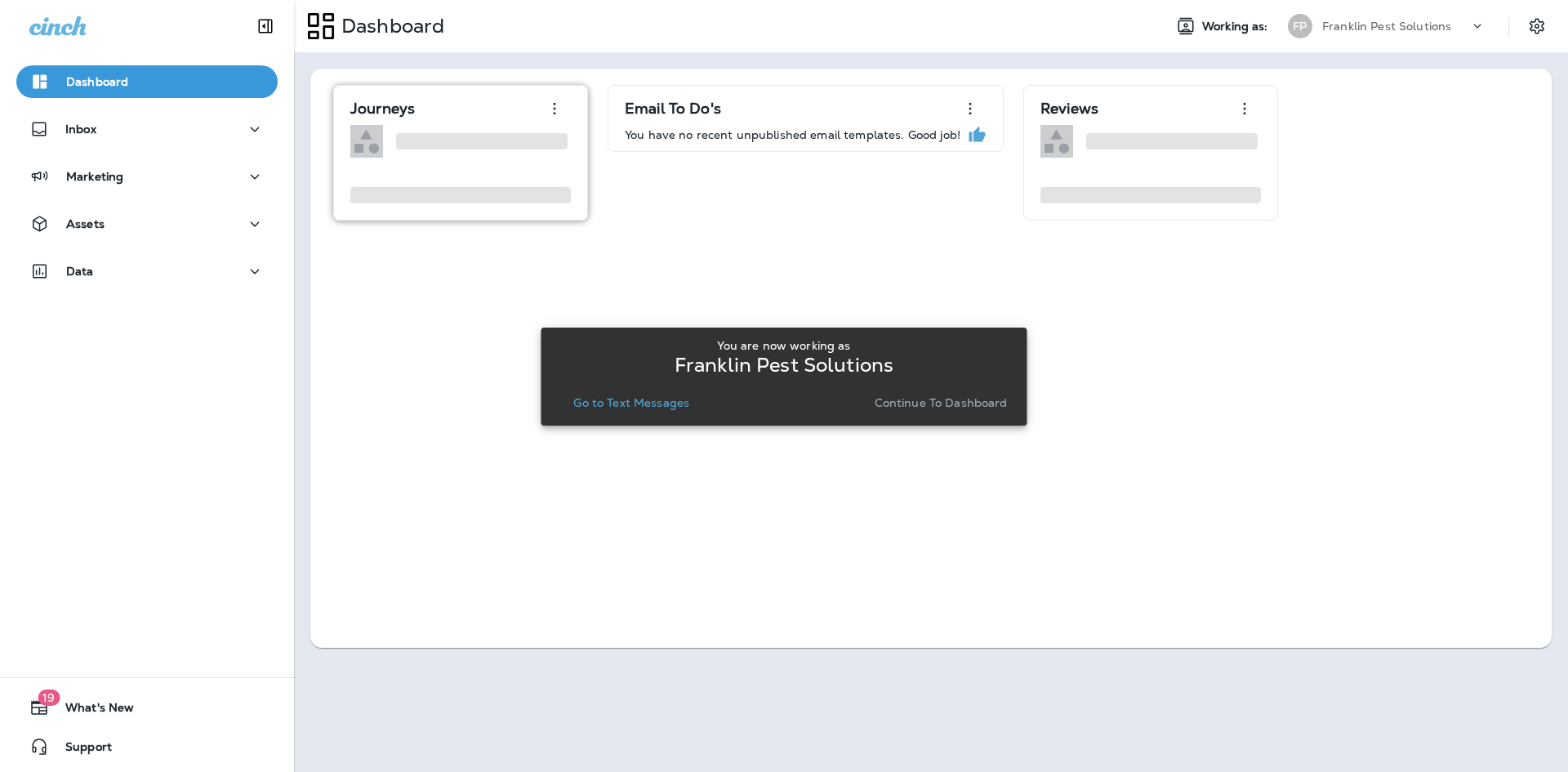
click at [932, 414] on button "Continue to Dashboard" at bounding box center [942, 402] width 146 height 23
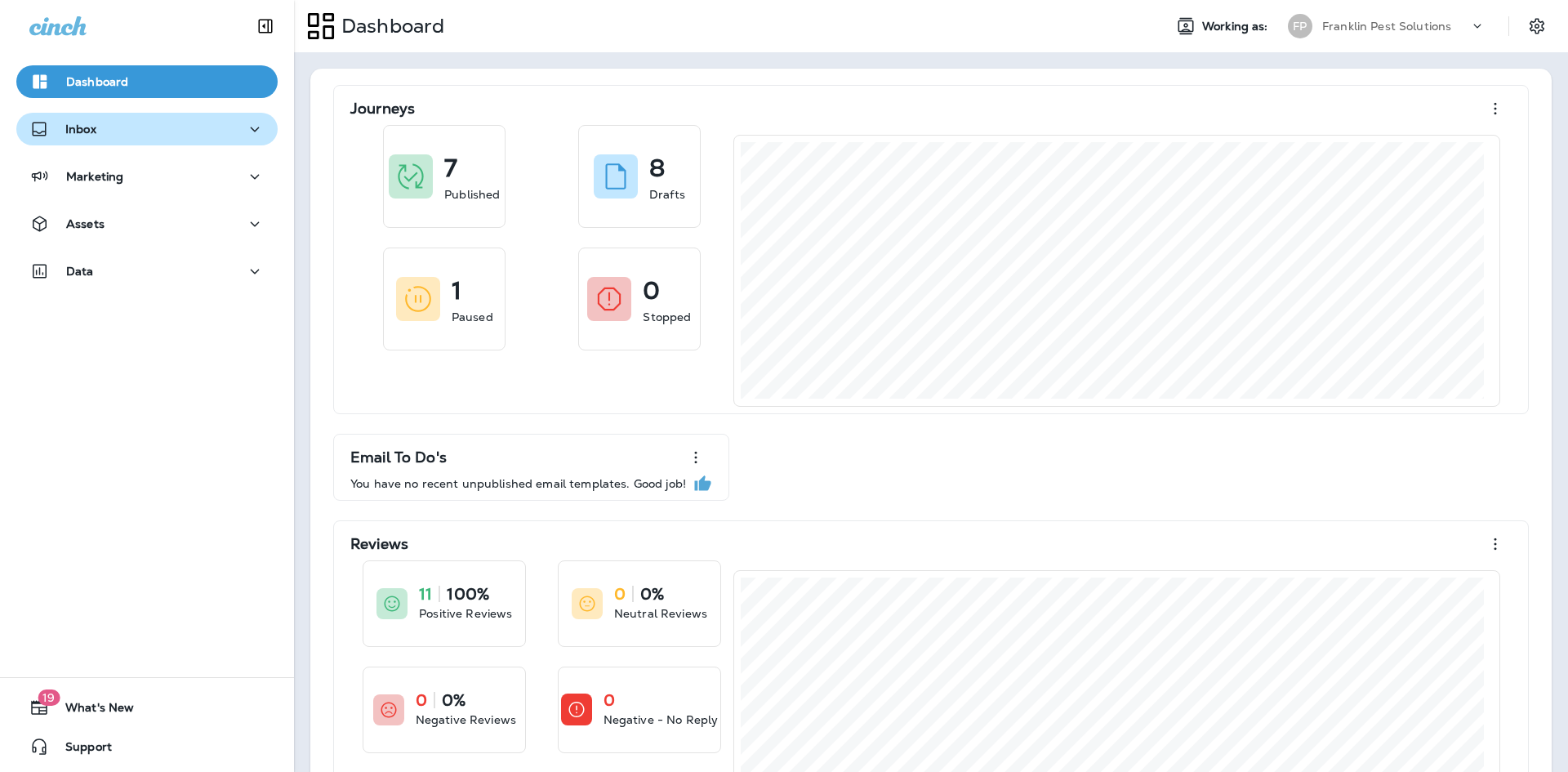
click at [125, 125] on div "Inbox" at bounding box center [147, 129] width 236 height 21
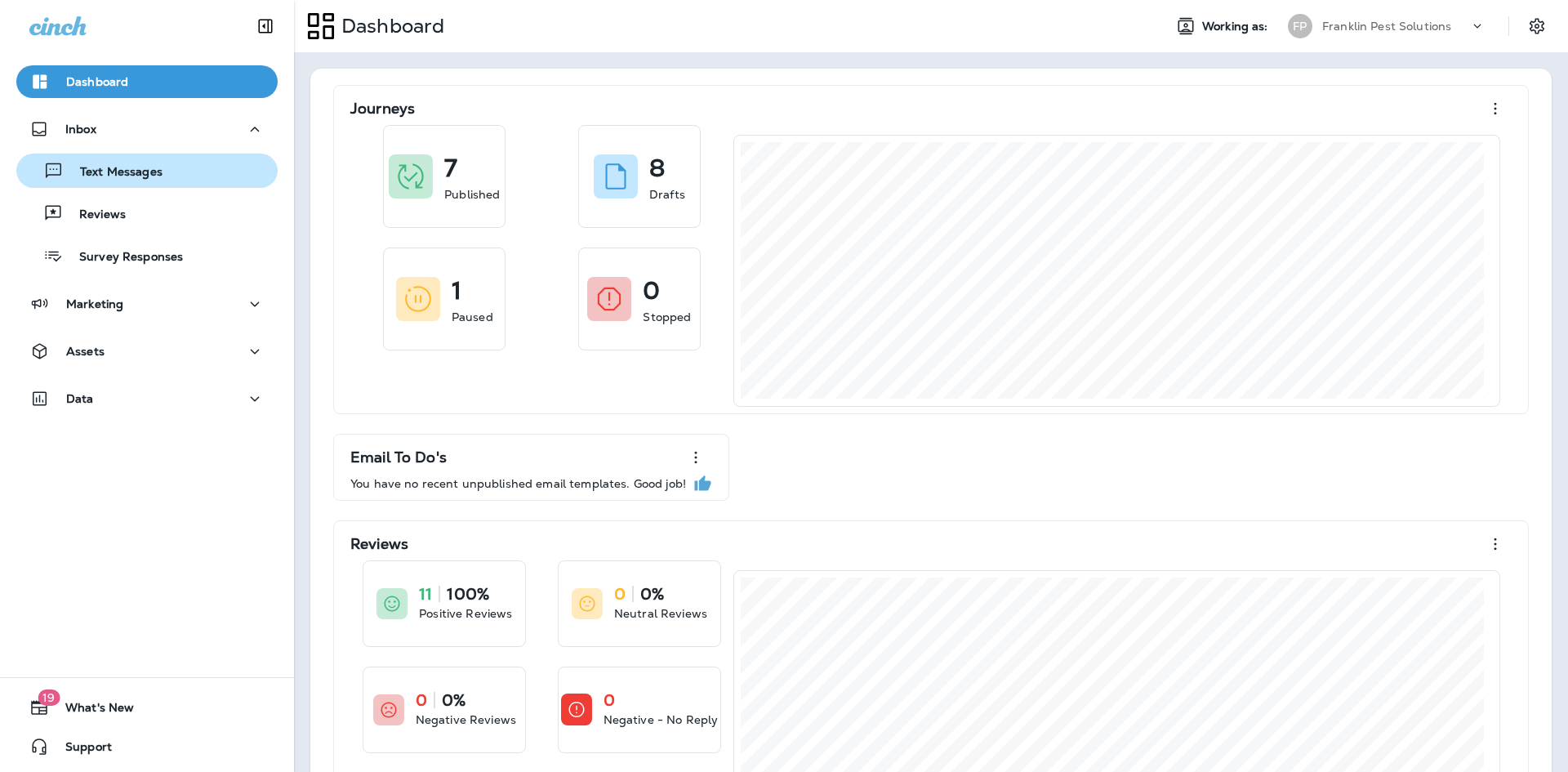
click at [104, 165] on p "Text Messages" at bounding box center [113, 172] width 98 height 15
